Goal: Information Seeking & Learning: Understand process/instructions

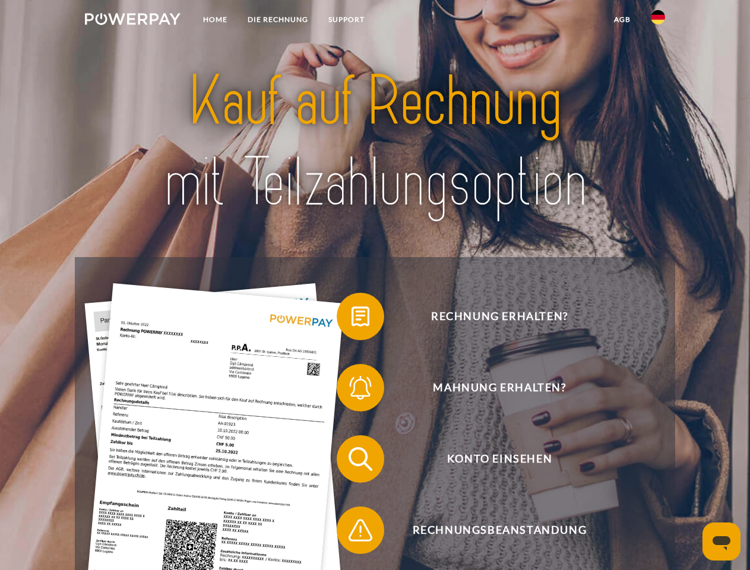
click at [132, 21] on img at bounding box center [133, 19] width 96 height 12
click at [658, 21] on img at bounding box center [658, 17] width 14 height 14
click at [622, 20] on link "agb" at bounding box center [622, 19] width 37 height 21
click at [352, 319] on span at bounding box center [342, 316] width 59 height 59
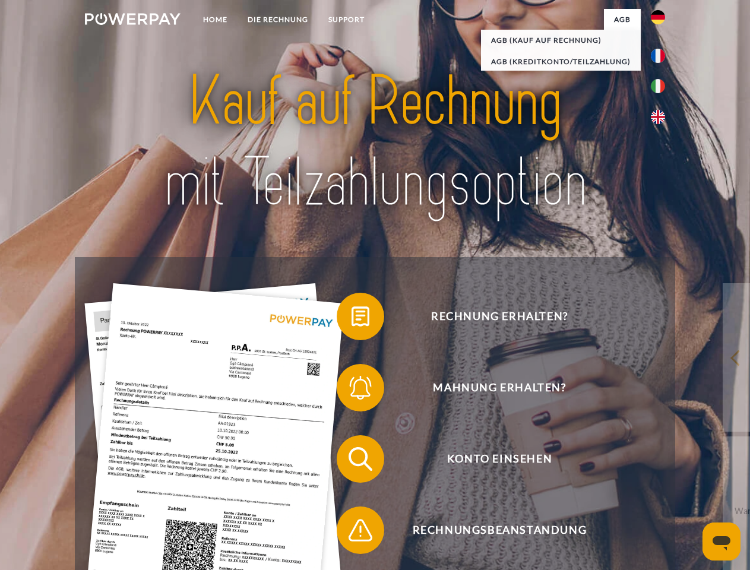
click at [352, 390] on div "Rechnung erhalten? Mahnung erhalten? Konto einsehen" at bounding box center [375, 494] width 600 height 475
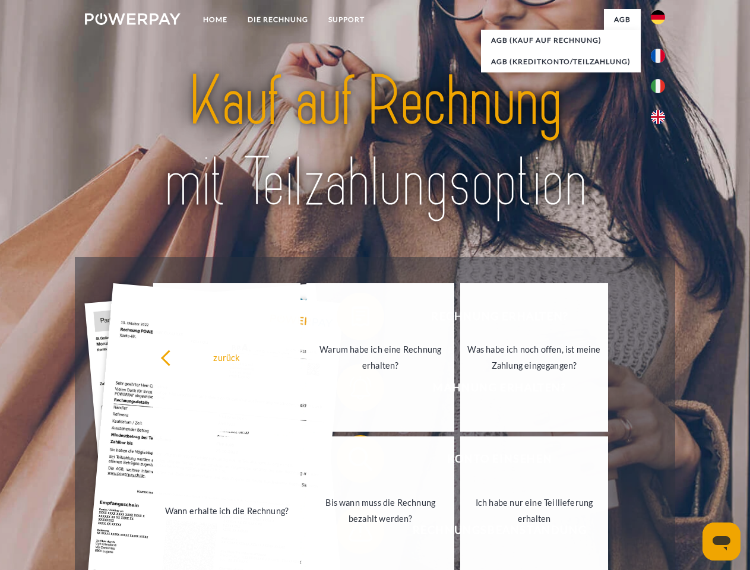
click at [352, 462] on link "Bis wann muss die Rechnung bezahlt werden?" at bounding box center [380, 511] width 148 height 148
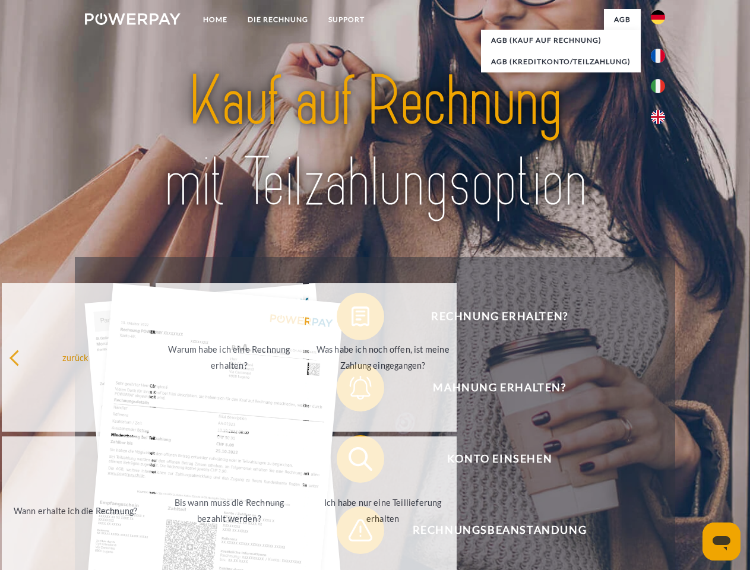
click at [352, 533] on span at bounding box center [342, 530] width 59 height 59
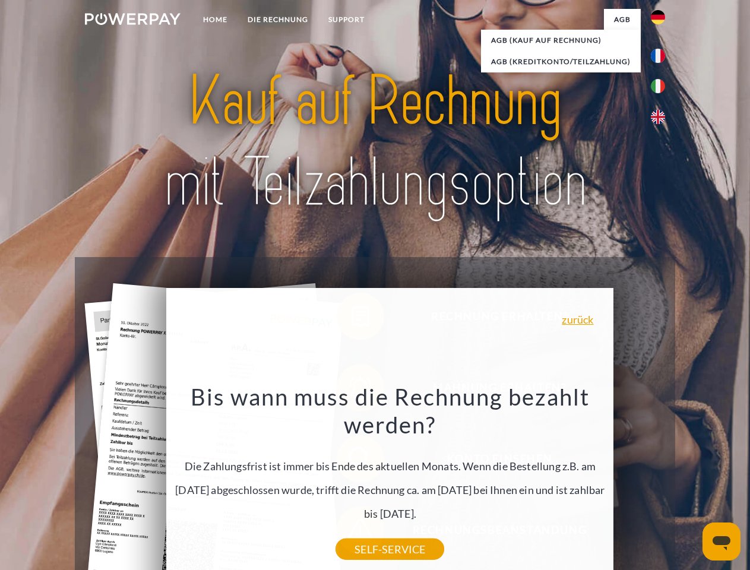
click at [722, 542] on icon "Messaging-Fenster öffnen" at bounding box center [722, 543] width 18 height 14
